Goal: Information Seeking & Learning: Learn about a topic

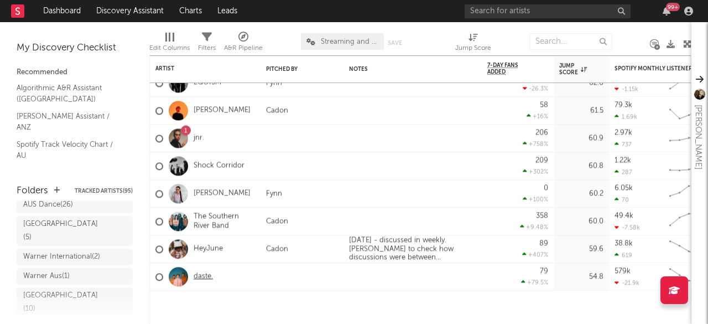
click at [203, 276] on link "daste." at bounding box center [203, 276] width 19 height 9
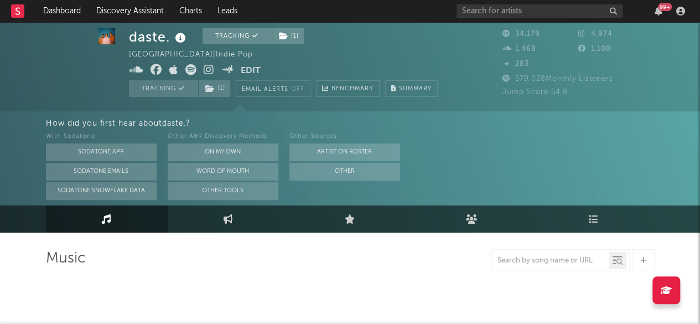
scroll to position [8, 0]
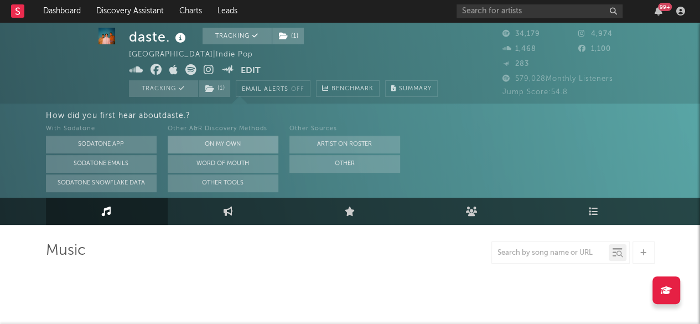
click at [213, 143] on button "On My Own" at bounding box center [223, 145] width 111 height 18
select select "6m"
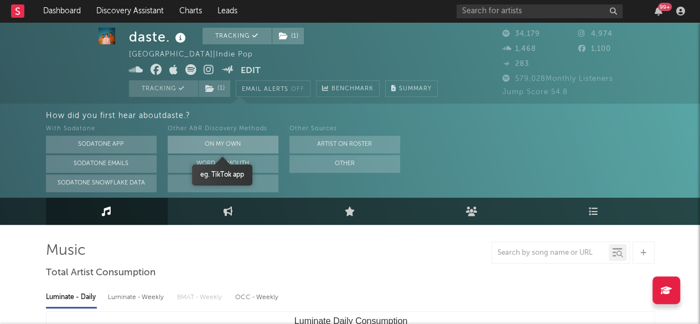
scroll to position [0, 0]
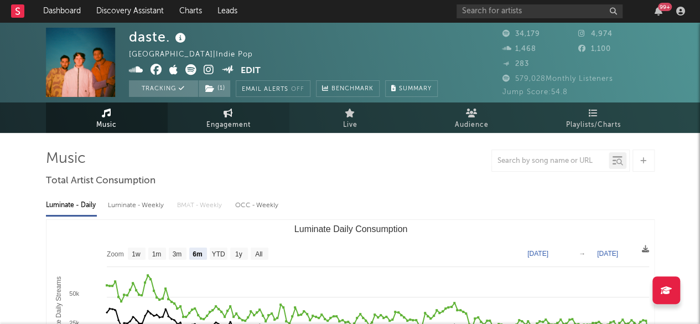
click at [207, 115] on link "Engagement" at bounding box center [229, 117] width 122 height 30
select select "1w"
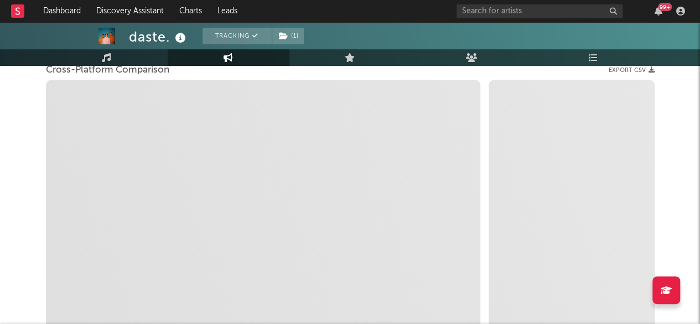
select select "1m"
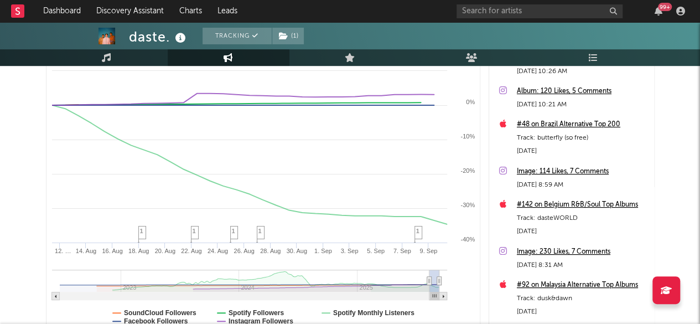
scroll to position [177, 0]
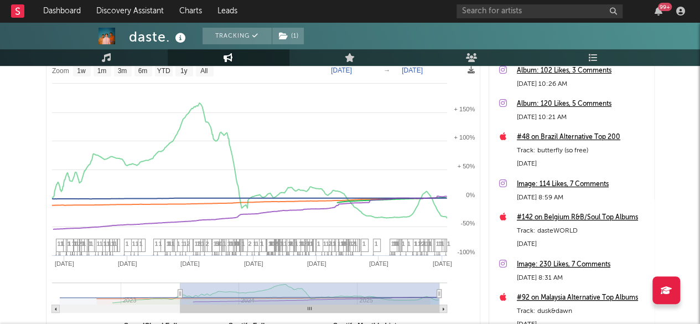
drag, startPoint x: 430, startPoint y: 293, endPoint x: 152, endPoint y: 267, distance: 279.6
click at [152, 267] on icon "Created with Highcharts 10.3.3 Jan '[DATE] May '[DATE] May '[DATE] Sep '23 2023…" at bounding box center [263, 204] width 434 height 290
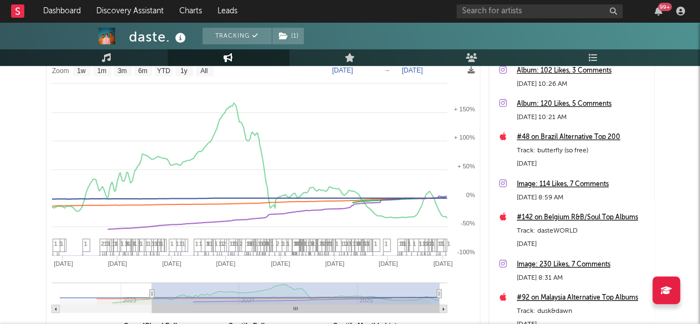
type input "[DATE]"
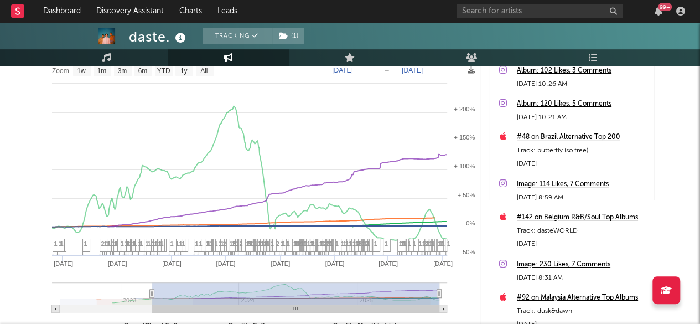
select select "1w"
click at [230, 110] on icon at bounding box center [248, 171] width 395 height 136
type input "[DATE]"
drag, startPoint x: 151, startPoint y: 292, endPoint x: 0, endPoint y: 278, distance: 151.2
click at [0, 278] on div "daste. Tracking ( 1 ) [GEOGRAPHIC_DATA] | Indie Pop Edit Tracking ( 1 ) Email A…" at bounding box center [350, 135] width 700 height 581
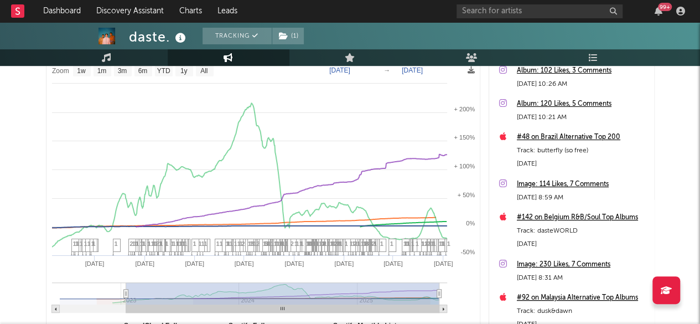
select select "1w"
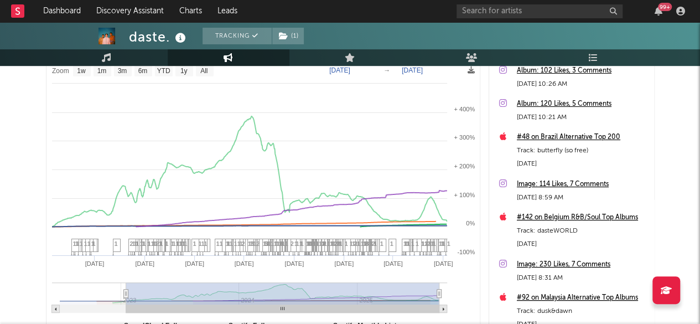
type input "[DATE]"
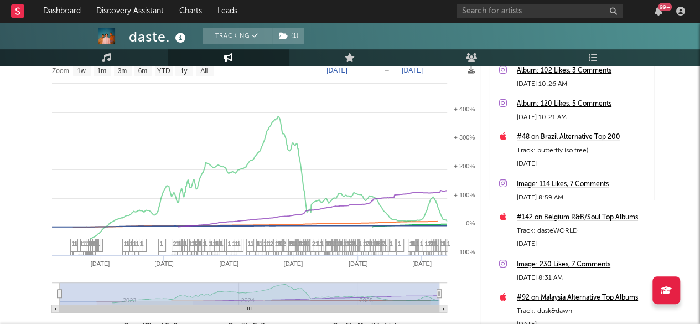
select select "All"
type input "[DATE]"
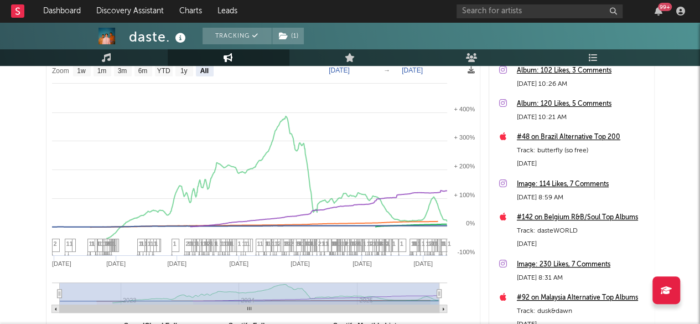
drag, startPoint x: 126, startPoint y: 291, endPoint x: 13, endPoint y: 283, distance: 113.1
click at [13, 283] on div "daste. Tracking ( 1 ) [GEOGRAPHIC_DATA] | Indie Pop Edit Tracking ( 1 ) Email A…" at bounding box center [350, 135] width 700 height 581
select select "All"
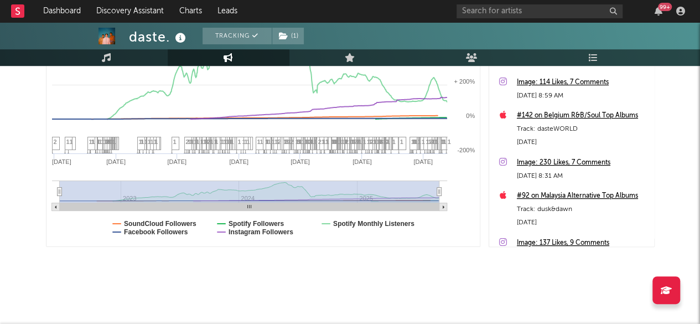
scroll to position [0, 0]
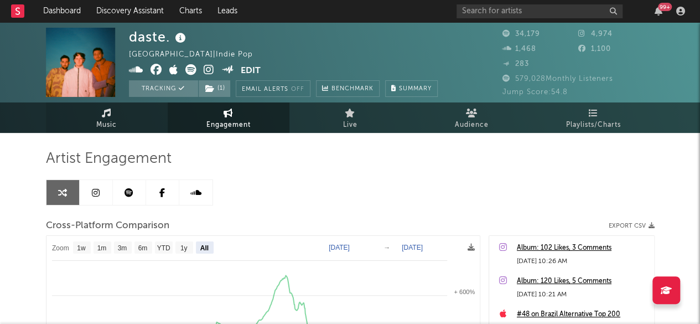
click at [115, 110] on link "Music" at bounding box center [107, 117] width 122 height 30
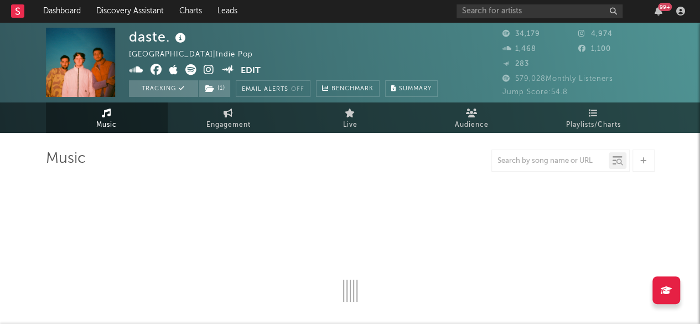
select select "6m"
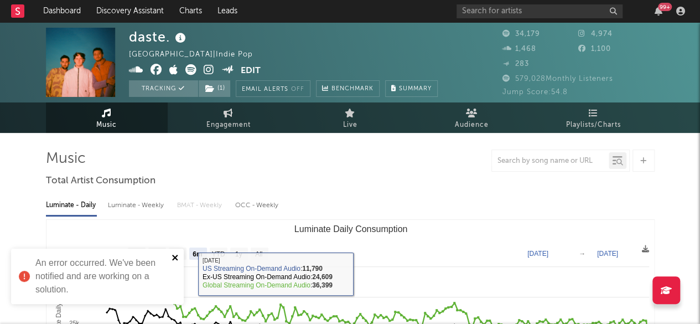
click at [175, 256] on icon "close" at bounding box center [175, 258] width 6 height 6
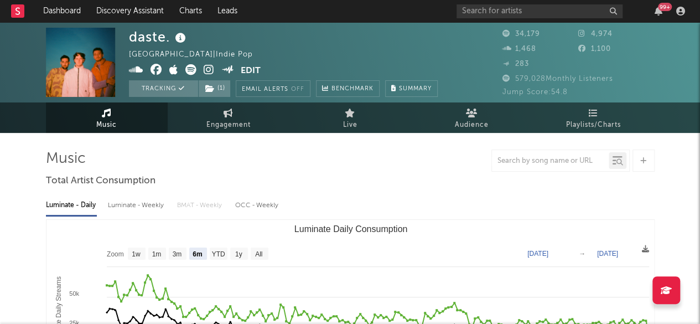
click at [520, 80] on span "579,028 Monthly Listeners" at bounding box center [558, 78] width 111 height 7
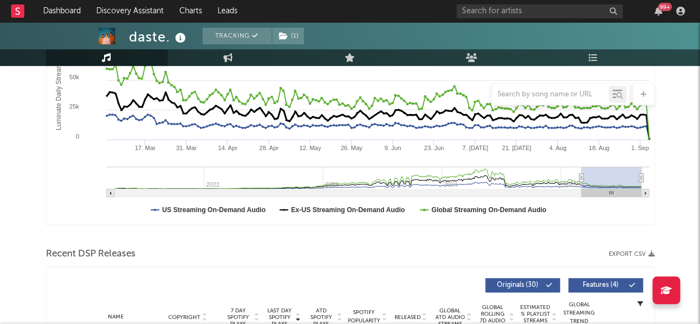
scroll to position [216, 0]
